Goal: Complete application form

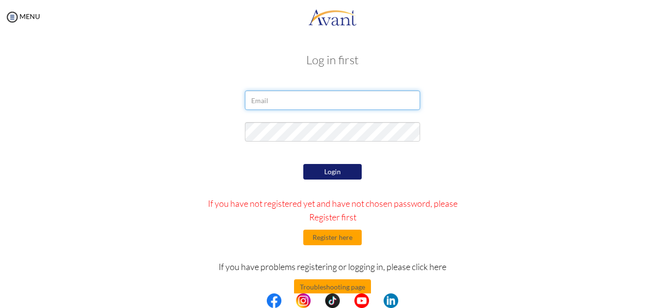
click at [274, 98] on input "email" at bounding box center [332, 100] width 175 height 19
type input "[EMAIL_ADDRESS][DOMAIN_NAME]"
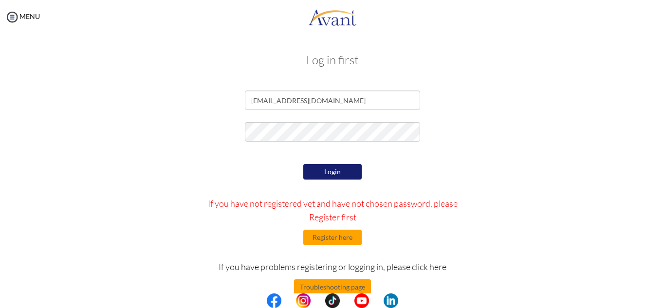
click at [339, 176] on button "Login" at bounding box center [332, 172] width 58 height 16
click at [316, 237] on button "Register here" at bounding box center [332, 238] width 58 height 16
click at [326, 234] on button "Register here" at bounding box center [332, 238] width 58 height 16
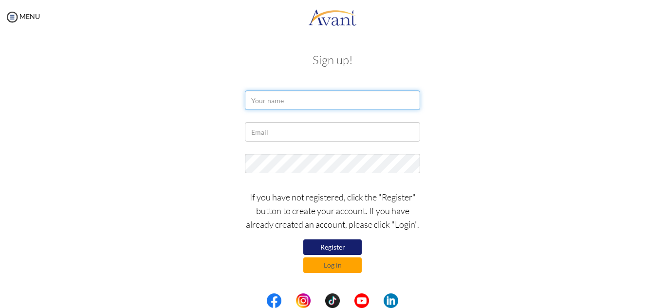
click at [329, 102] on input "text" at bounding box center [332, 100] width 175 height 19
type input "Beth Mutimu"
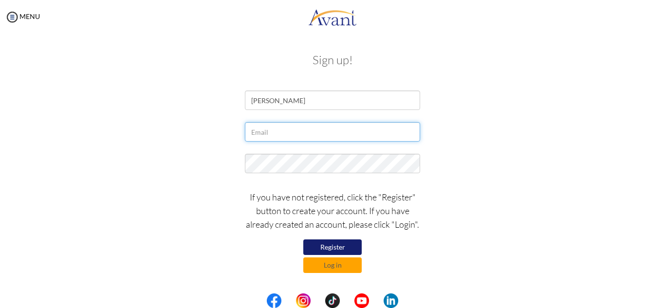
click at [285, 131] on input "text" at bounding box center [332, 131] width 175 height 19
type input "[EMAIL_ADDRESS][DOMAIN_NAME]"
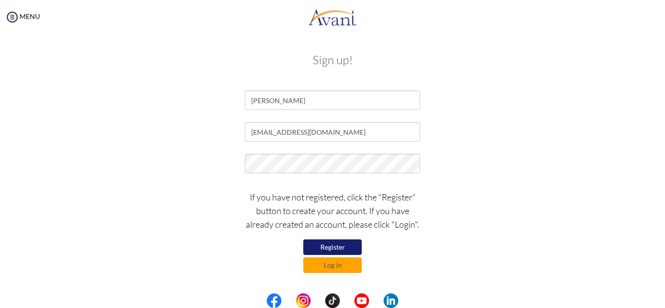
click at [326, 247] on button "Register" at bounding box center [332, 247] width 58 height 16
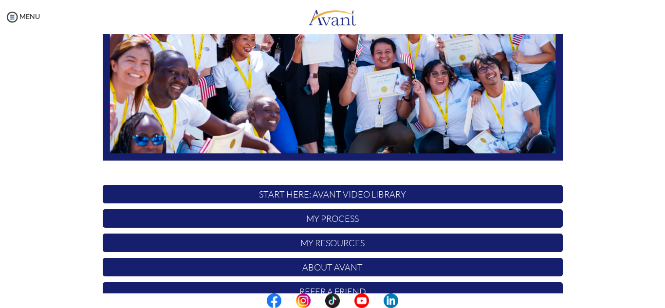
scroll to position [195, 0]
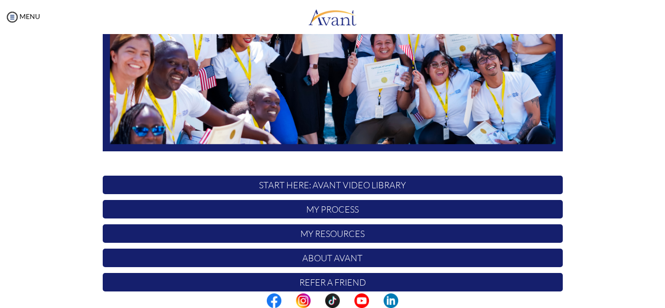
click at [302, 184] on p "START HERE: Avant Video Library" at bounding box center [333, 185] width 460 height 18
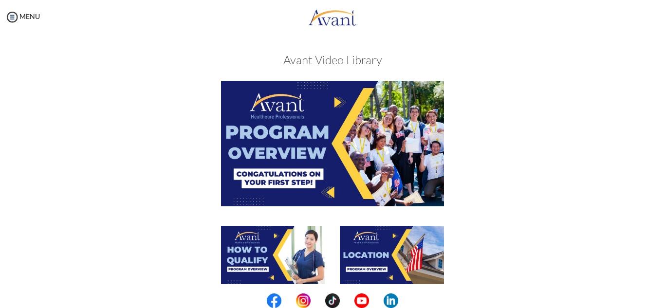
click at [335, 137] on img at bounding box center [332, 143] width 223 height 125
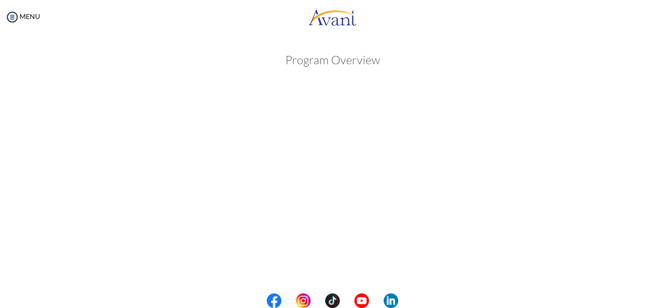
click at [0, 0] on div at bounding box center [0, 0] width 0 height 0
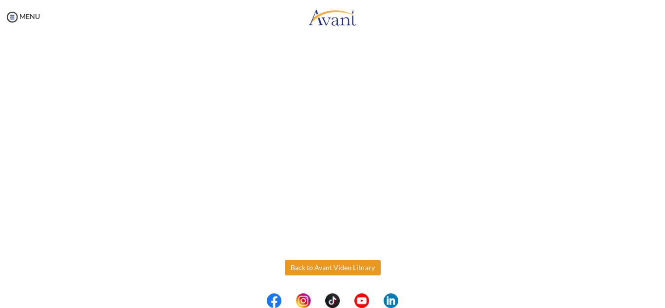
click at [346, 268] on body "Maintenance break. Please come back in 2 hours. MENU My Status What is the next…" at bounding box center [332, 154] width 665 height 308
click at [322, 267] on button "Back to Avant Video Library" at bounding box center [333, 268] width 96 height 16
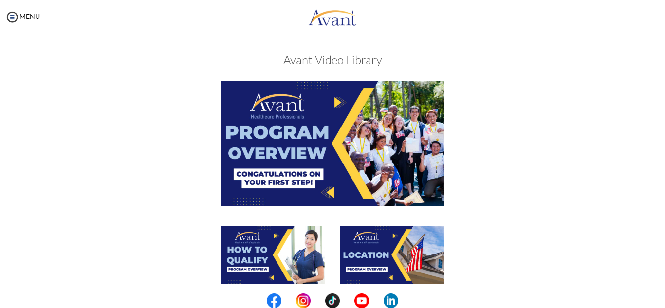
click at [246, 255] on img at bounding box center [273, 255] width 104 height 58
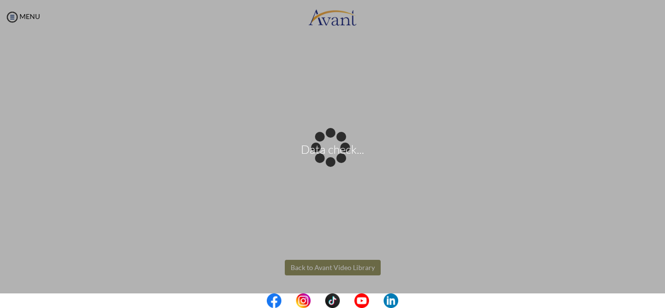
click at [318, 264] on body "Data check... Maintenance break. Please come back in 2 hours. MENU My Status Wh…" at bounding box center [332, 154] width 665 height 308
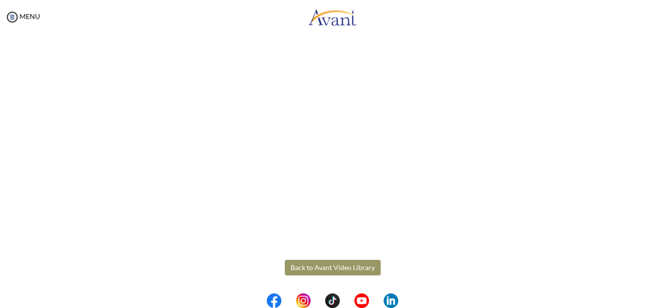
click at [326, 268] on button "Back to Avant Video Library" at bounding box center [333, 268] width 96 height 16
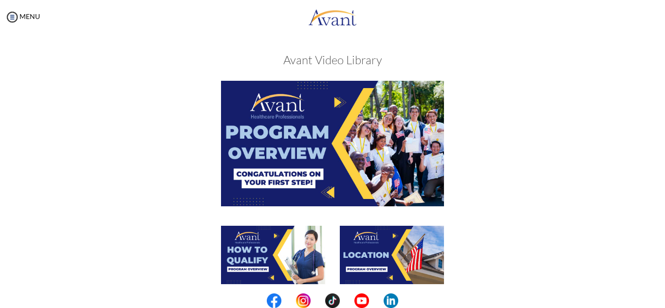
click at [391, 257] on img at bounding box center [392, 255] width 104 height 58
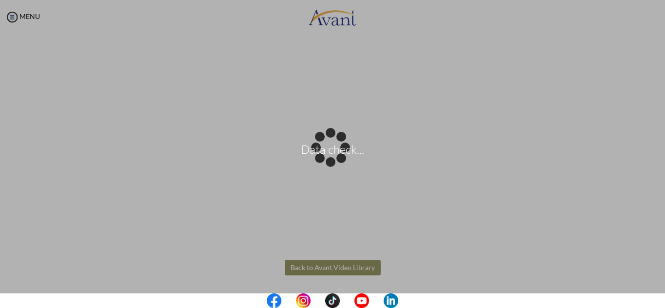
click at [328, 266] on body "Data check... Maintenance break. Please come back in 2 hours. MENU My Status Wh…" at bounding box center [332, 154] width 665 height 308
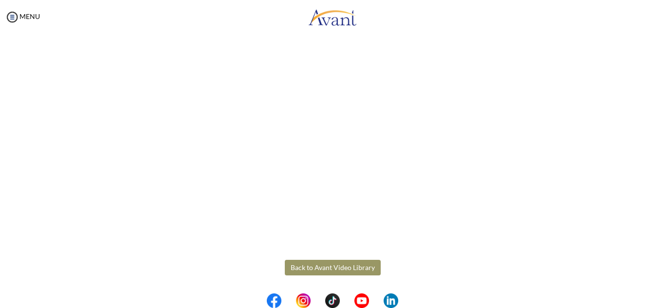
click at [311, 266] on button "Back to Avant Video Library" at bounding box center [333, 268] width 96 height 16
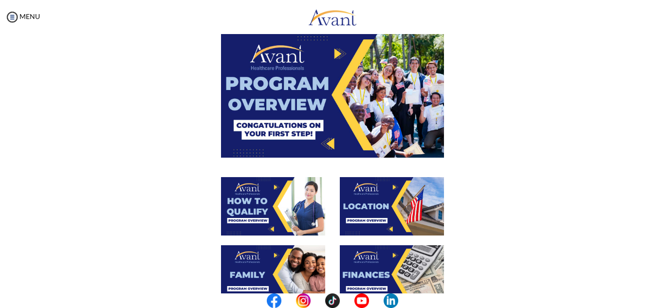
scroll to position [97, 0]
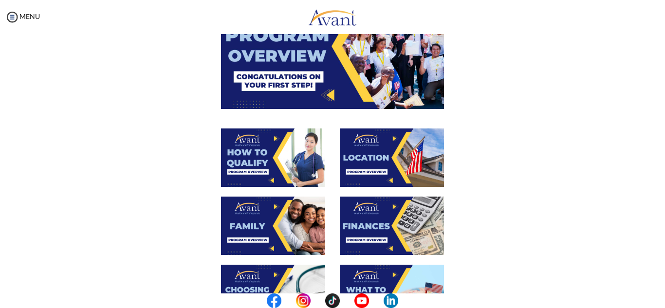
click at [241, 206] on img at bounding box center [273, 226] width 104 height 58
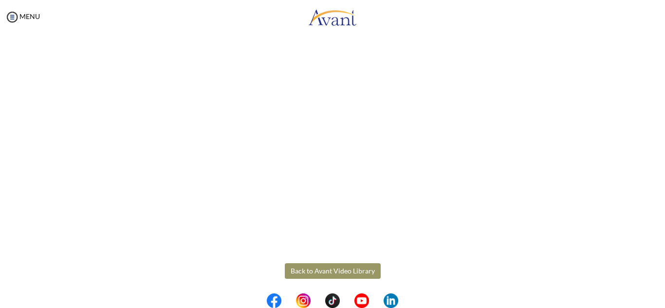
scroll to position [274, 0]
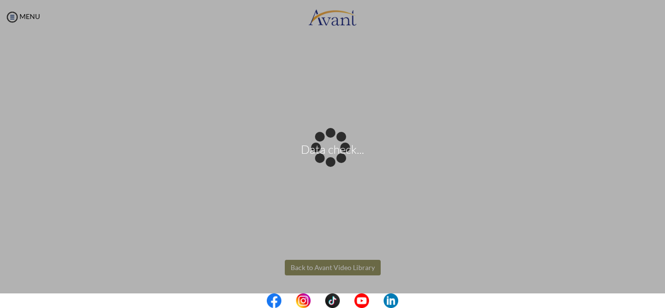
click at [319, 272] on body "Data check... Maintenance break. Please come back in 2 hours. MENU My Status Wh…" at bounding box center [332, 154] width 665 height 308
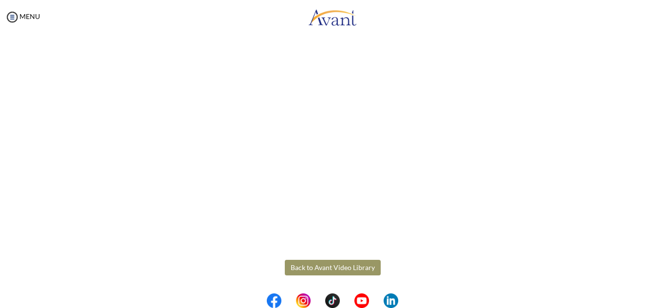
click at [340, 272] on button "Back to Avant Video Library" at bounding box center [333, 268] width 96 height 16
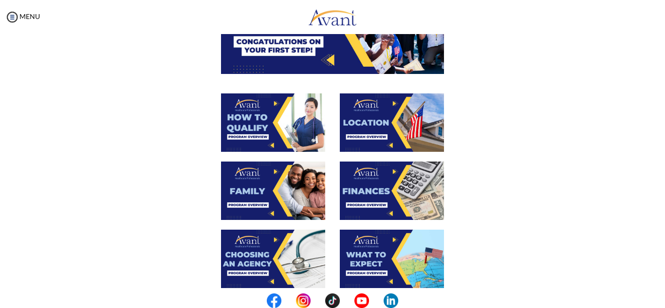
scroll to position [146, 0]
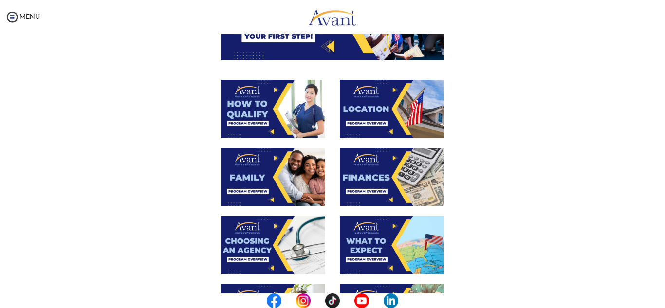
click at [367, 163] on img at bounding box center [392, 177] width 104 height 58
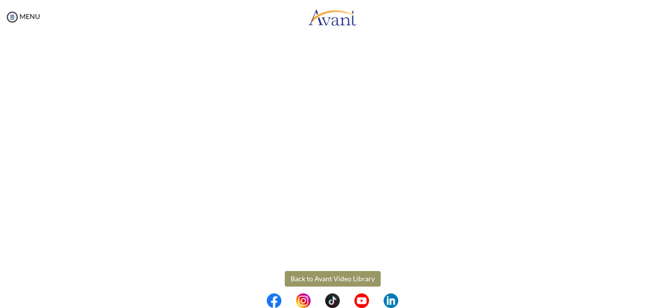
scroll to position [171, 0]
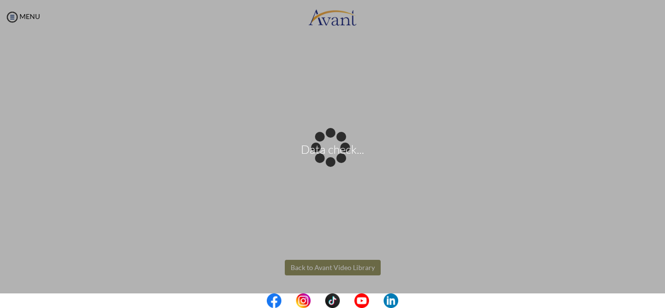
click at [325, 264] on body "Data check... Maintenance break. Please come back in 2 hours. MENU My Status Wh…" at bounding box center [332, 154] width 665 height 308
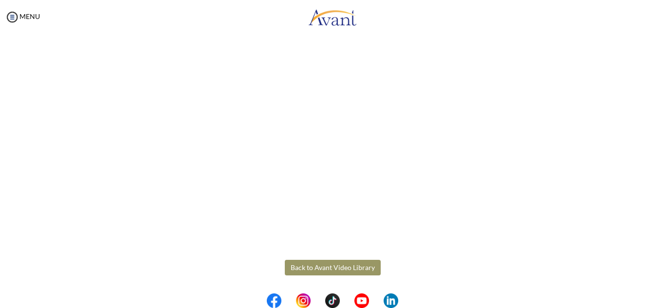
click at [329, 270] on button "Back to Avant Video Library" at bounding box center [333, 268] width 96 height 16
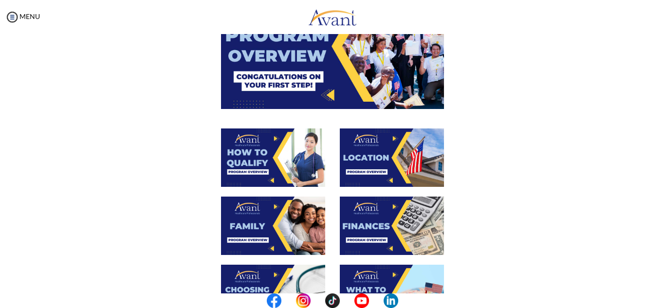
scroll to position [361, 0]
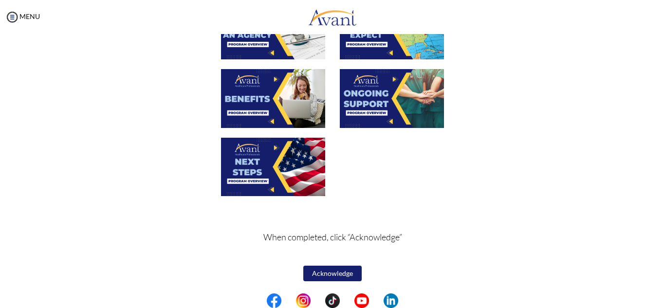
click at [259, 88] on img at bounding box center [273, 98] width 104 height 58
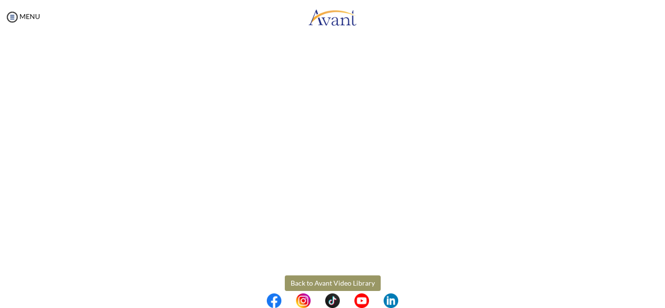
scroll to position [274, 0]
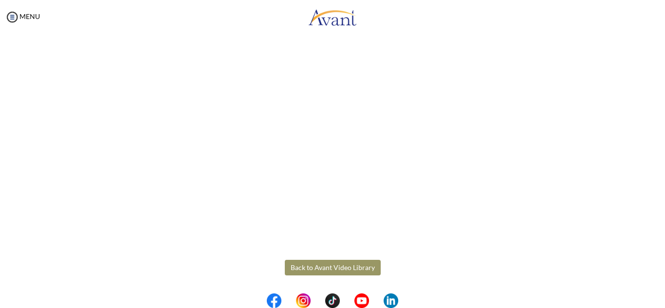
click at [302, 266] on body "Maintenance break. Please come back in 2 hours. MENU My Status What is the next…" at bounding box center [332, 154] width 665 height 308
click at [315, 267] on button "Back to Avant Video Library" at bounding box center [333, 268] width 96 height 16
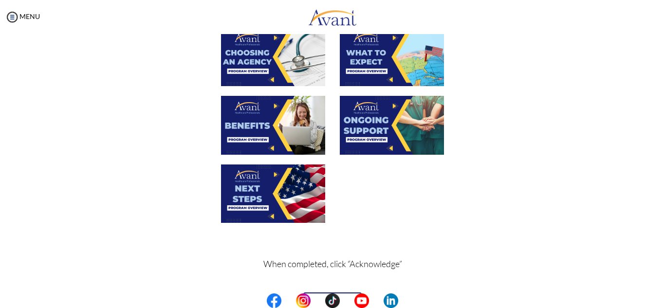
scroll to position [341, 0]
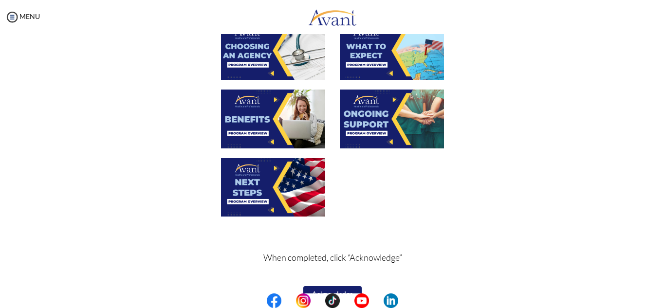
click at [369, 124] on img at bounding box center [392, 119] width 104 height 58
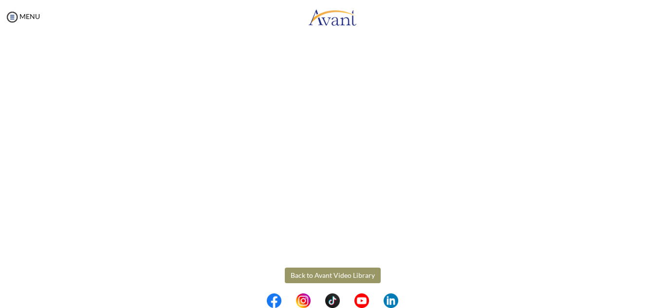
scroll to position [274, 0]
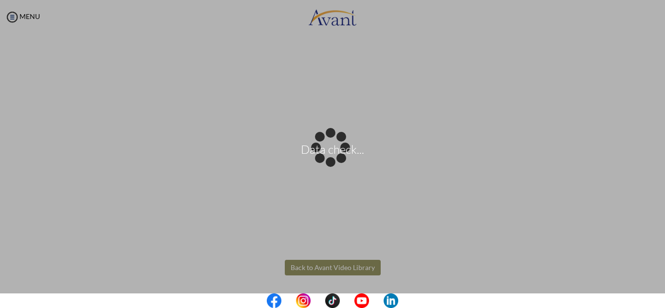
click at [326, 269] on body "Data check... Maintenance break. Please come back in 2 hours. MENU My Status Wh…" at bounding box center [332, 154] width 665 height 308
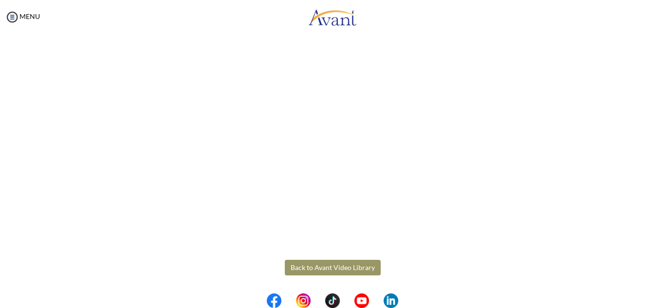
click at [329, 275] on button "Back to Avant Video Library" at bounding box center [333, 268] width 96 height 16
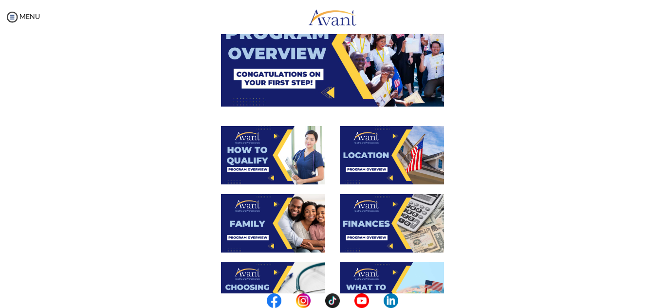
scroll to position [341, 0]
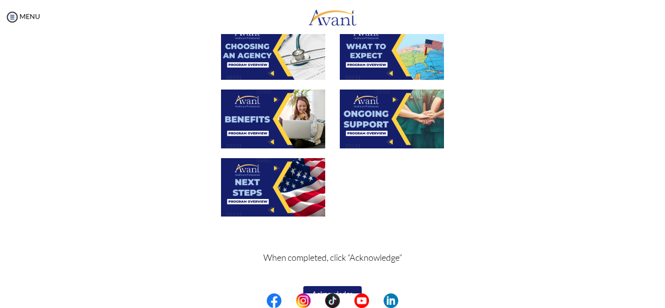
click at [247, 190] on img at bounding box center [273, 187] width 104 height 58
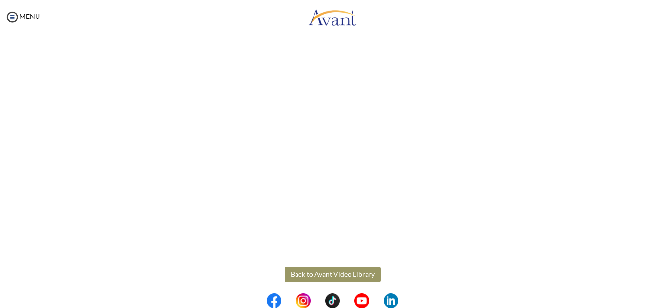
scroll to position [274, 0]
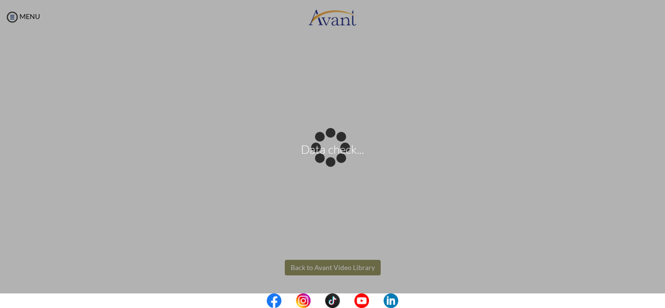
click at [334, 268] on body "Data check... Maintenance break. Please come back in 2 hours. MENU My Status Wh…" at bounding box center [332, 154] width 665 height 308
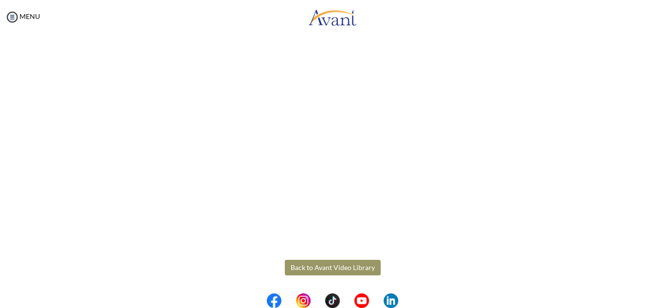
click at [351, 273] on button "Back to Avant Video Library" at bounding box center [333, 268] width 96 height 16
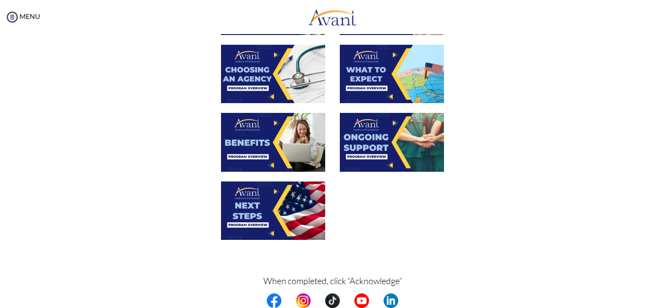
scroll to position [361, 0]
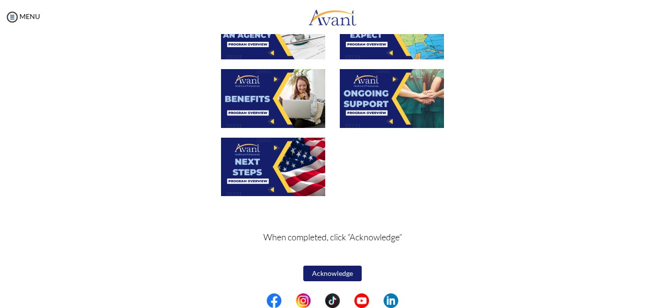
click at [319, 276] on button "Acknowledge" at bounding box center [332, 274] width 58 height 16
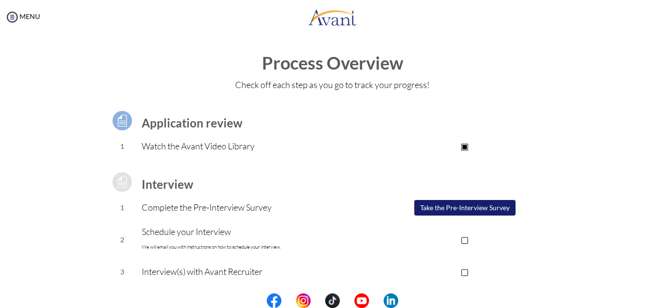
click at [473, 209] on button "Take the Pre-Interview Survey" at bounding box center [464, 208] width 101 height 16
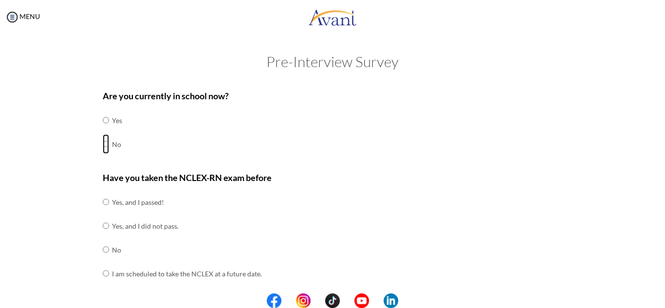
click at [103, 130] on input "radio" at bounding box center [106, 119] width 6 height 19
radio input "true"
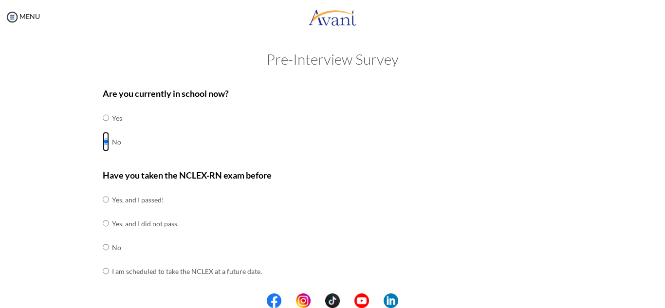
scroll to position [0, 0]
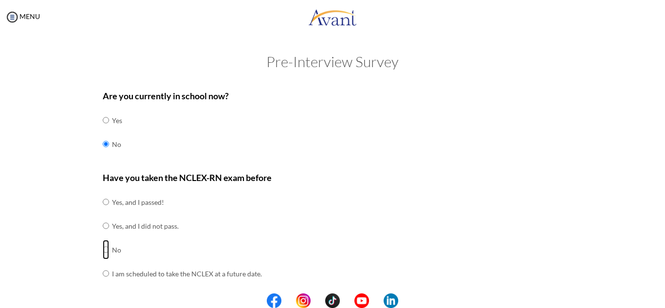
click at [104, 212] on input "radio" at bounding box center [106, 201] width 6 height 19
radio input "true"
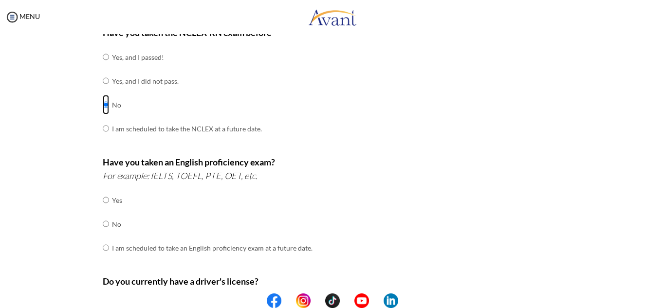
scroll to position [146, 0]
click at [103, 209] on input "radio" at bounding box center [106, 198] width 6 height 19
radio input "true"
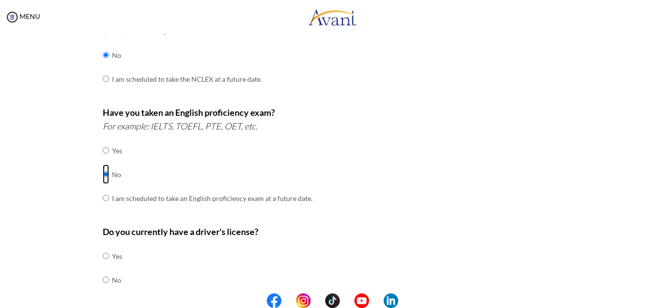
scroll to position [243, 0]
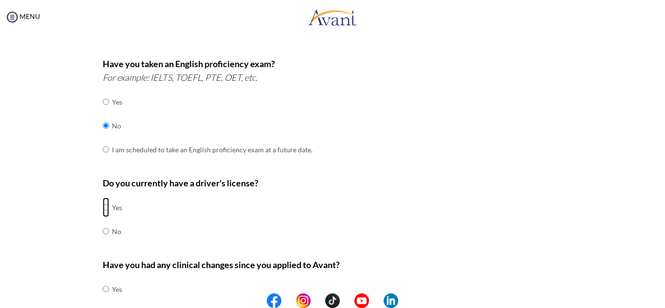
click at [104, 207] on input "radio" at bounding box center [106, 207] width 6 height 19
radio input "true"
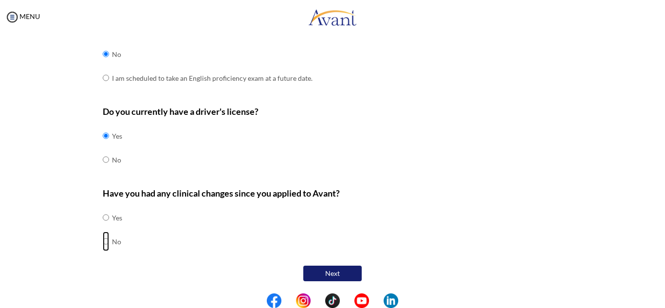
click at [103, 227] on input "radio" at bounding box center [106, 217] width 6 height 19
radio input "true"
click at [340, 272] on button "Next" at bounding box center [332, 274] width 58 height 16
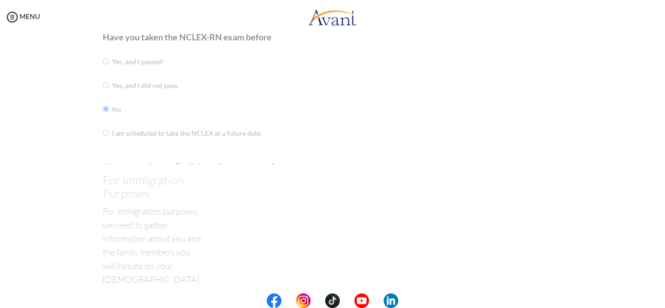
scroll to position [19, 0]
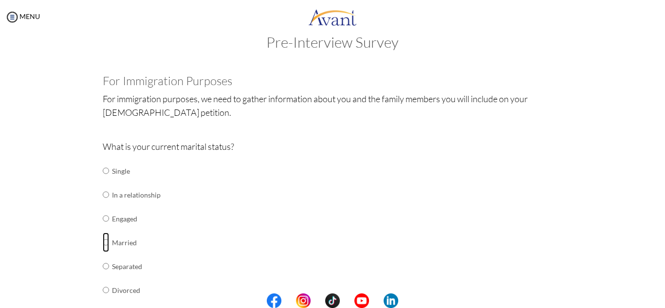
click at [103, 181] on input "radio" at bounding box center [106, 170] width 6 height 19
radio input "true"
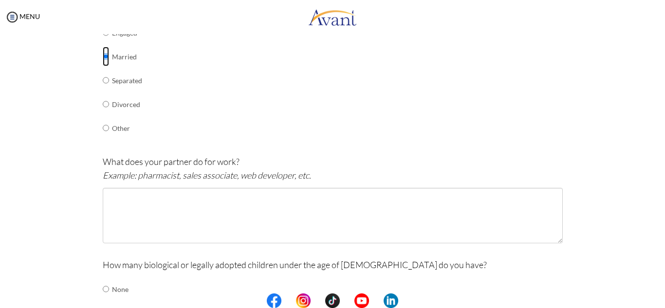
scroll to position [214, 0]
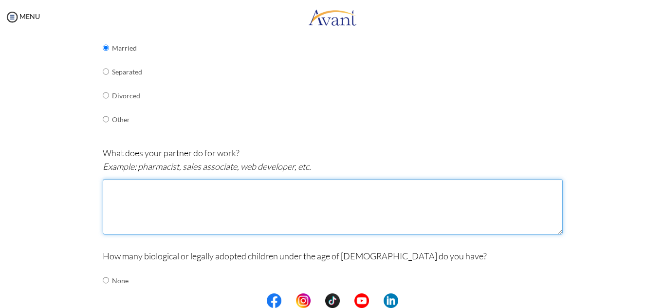
click at [246, 220] on textarea at bounding box center [333, 206] width 460 height 55
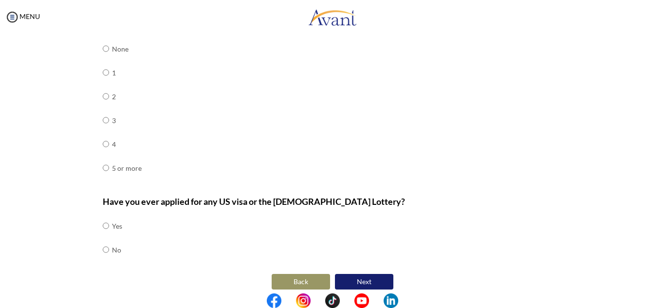
scroll to position [454, 0]
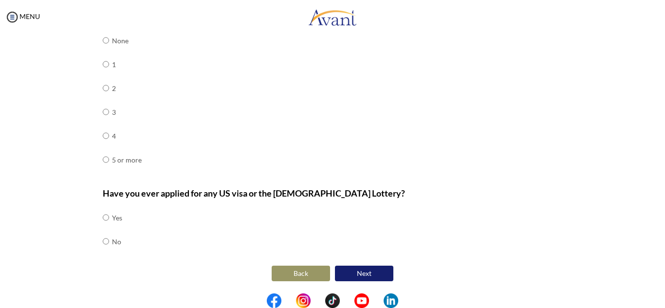
type textarea "Business development associate with a sales background"
click at [103, 50] on input "radio" at bounding box center [106, 40] width 6 height 19
radio input "true"
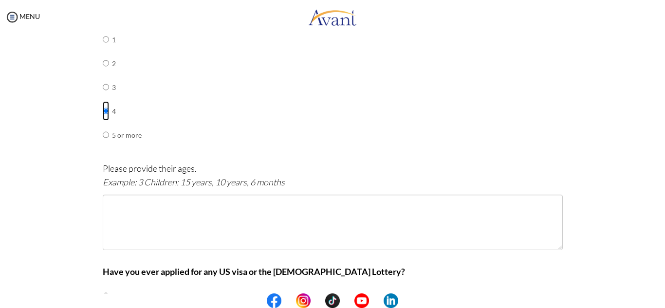
scroll to position [503, 0]
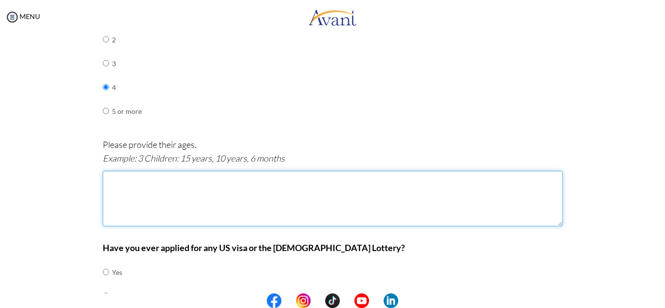
click at [185, 200] on textarea at bounding box center [333, 198] width 460 height 55
type textarea "o"
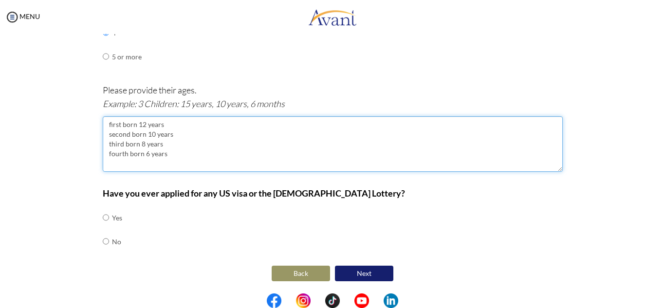
type textarea "first born 12 years second born 10 years third born 8 years fourth born 6 years"
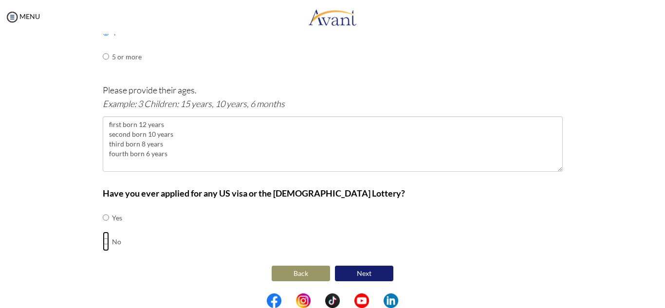
click at [103, 227] on input "radio" at bounding box center [106, 217] width 6 height 19
radio input "true"
click at [364, 277] on button "Next" at bounding box center [364, 274] width 58 height 16
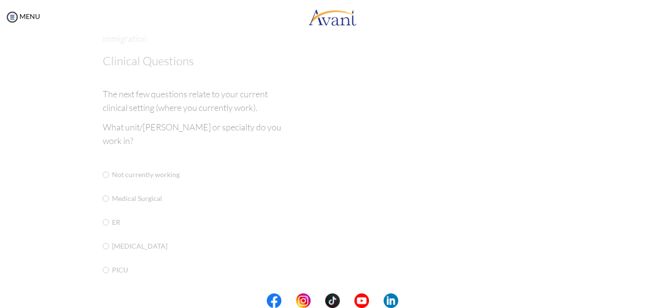
scroll to position [19, 0]
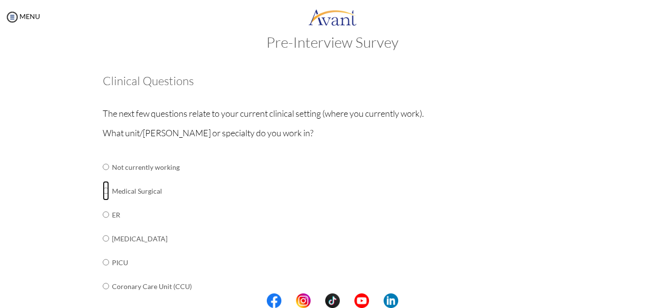
click at [104, 177] on input "radio" at bounding box center [106, 166] width 6 height 19
radio input "true"
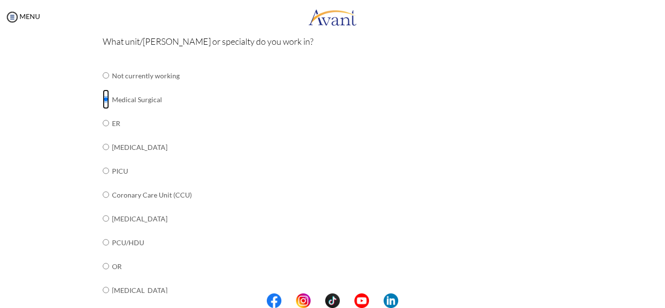
scroll to position [398, 0]
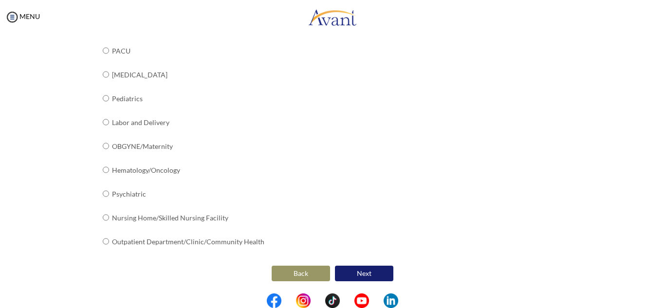
click at [360, 271] on button "Next" at bounding box center [364, 274] width 58 height 16
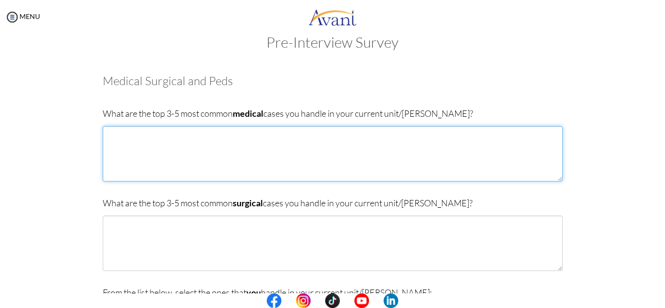
click at [270, 147] on textarea at bounding box center [333, 153] width 460 height 55
type textarea "[MEDICAL_DATA] [MEDICAL_DATA] [MEDICAL_DATA]"
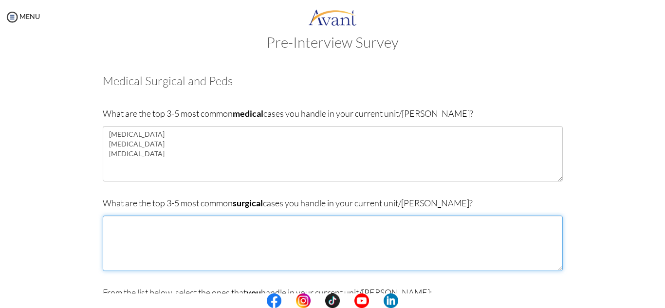
click at [215, 261] on textarea at bounding box center [333, 243] width 460 height 55
click at [127, 225] on textarea "Open rduction [MEDICAL_DATA]" at bounding box center [333, 243] width 460 height 55
click at [210, 225] on textarea "[MEDICAL_DATA]" at bounding box center [333, 243] width 460 height 55
click at [158, 236] on textarea "[MEDICAL_DATA] Tumor excision [MEDICAL_DATA]" at bounding box center [333, 243] width 460 height 55
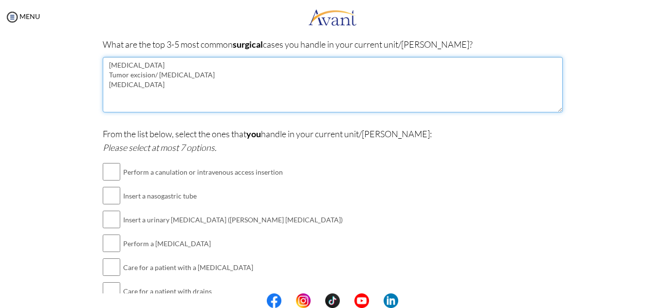
scroll to position [129, 0]
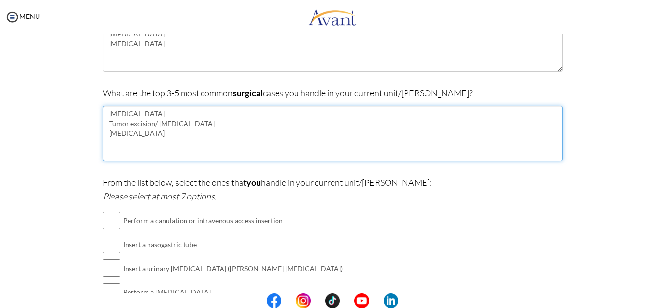
type textarea "[MEDICAL_DATA] Tumor excision/ [MEDICAL_DATA] [MEDICAL_DATA]"
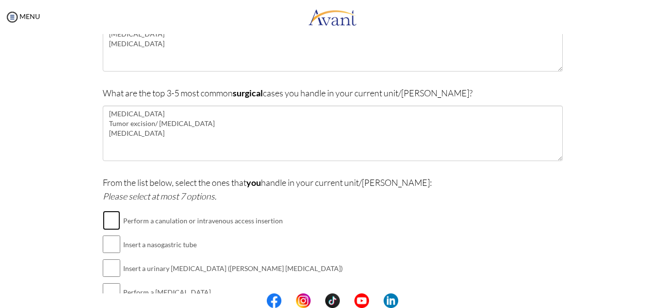
click at [108, 220] on input "checkbox" at bounding box center [112, 220] width 18 height 19
checkbox input "true"
click at [105, 244] on input "checkbox" at bounding box center [112, 244] width 18 height 19
checkbox input "true"
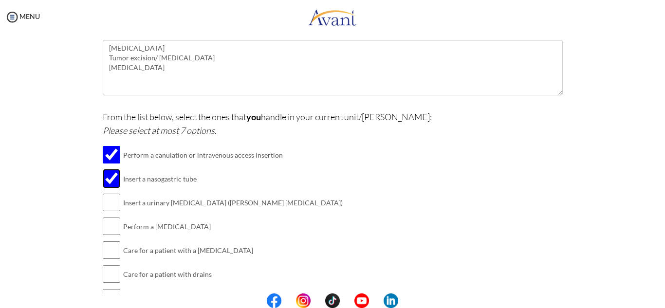
scroll to position [227, 0]
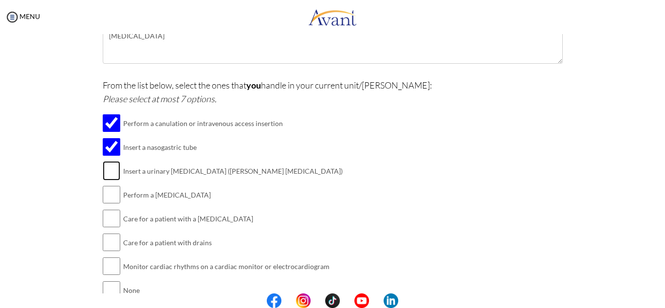
click at [108, 167] on input "checkbox" at bounding box center [112, 170] width 18 height 19
checkbox input "true"
click at [116, 196] on input "checkbox" at bounding box center [112, 194] width 18 height 19
checkbox input "true"
click at [112, 217] on input "checkbox" at bounding box center [112, 218] width 18 height 19
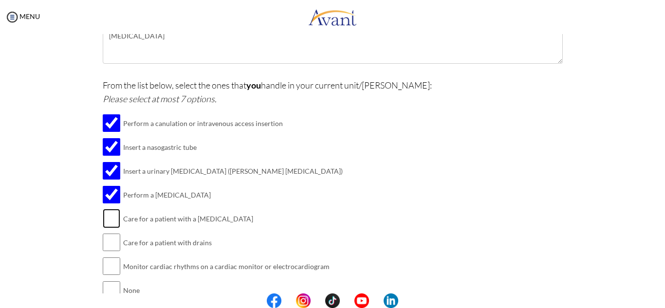
checkbox input "true"
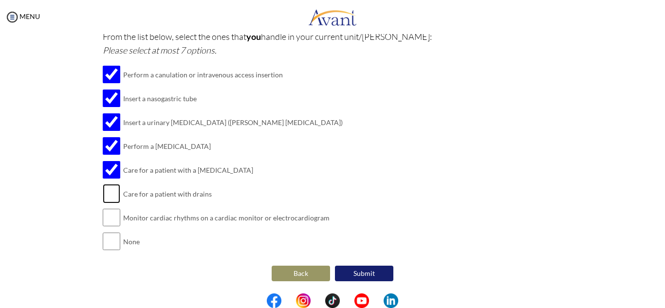
click at [111, 192] on input "checkbox" at bounding box center [112, 193] width 18 height 19
checkbox input "true"
click at [362, 272] on button "Submit" at bounding box center [364, 274] width 58 height 16
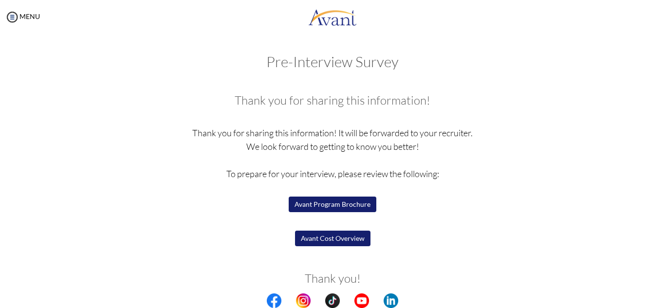
click at [328, 205] on button "Avant Program Brochure" at bounding box center [333, 205] width 88 height 16
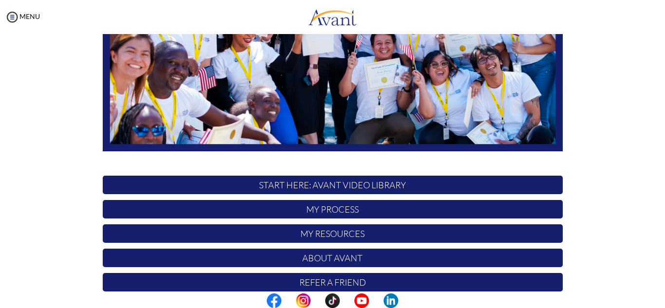
scroll to position [233, 0]
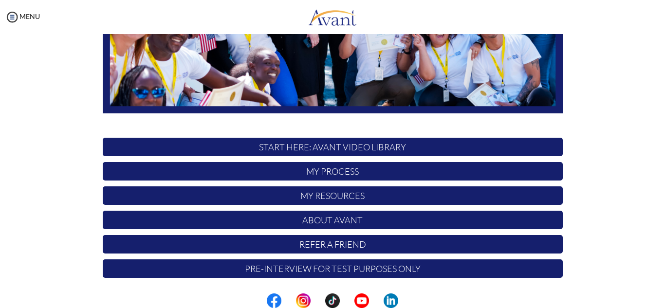
click at [326, 172] on p "My Process" at bounding box center [333, 171] width 460 height 18
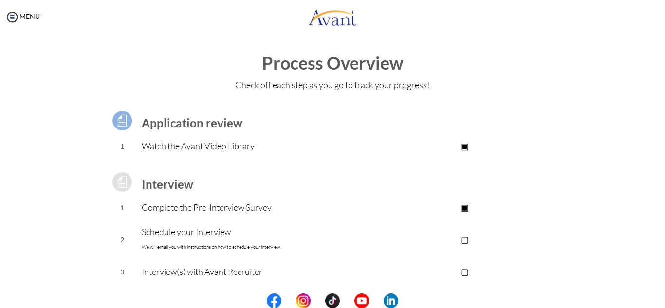
scroll to position [135, 0]
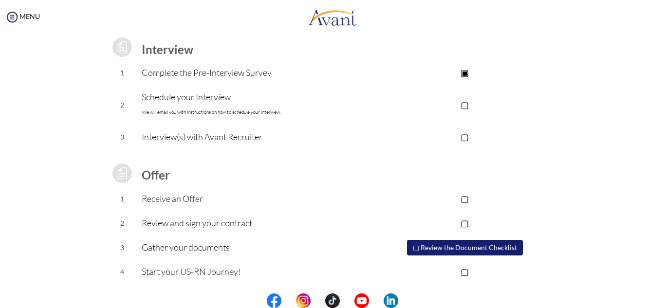
click at [463, 106] on p "▢" at bounding box center [464, 105] width 195 height 14
click at [200, 105] on p "Schedule your Interview We will email you with instructions on how to schedule …" at bounding box center [254, 104] width 225 height 29
